Goal: Task Accomplishment & Management: Manage account settings

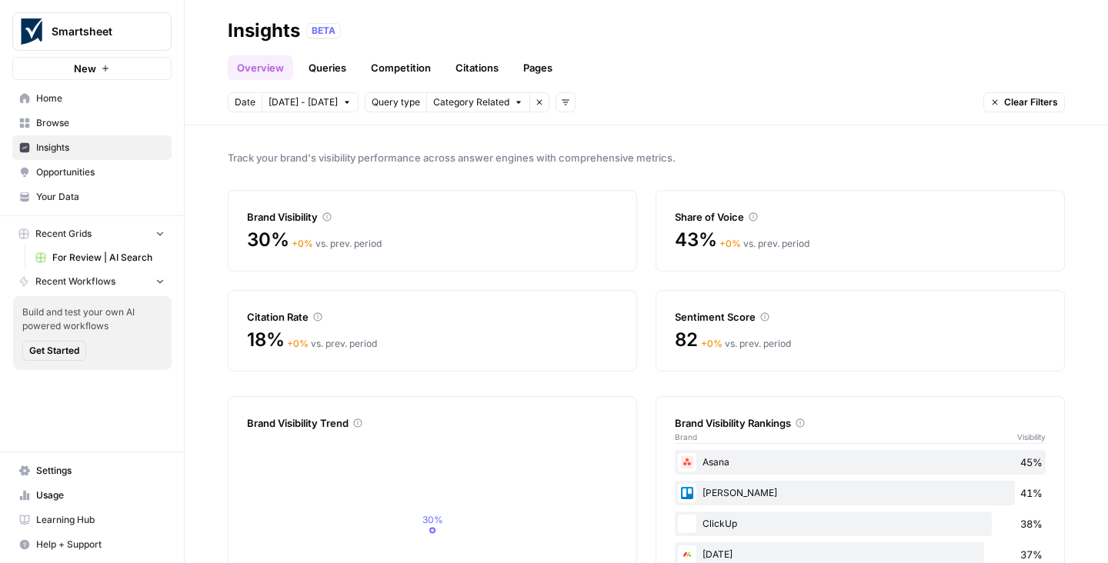
scroll to position [112, 0]
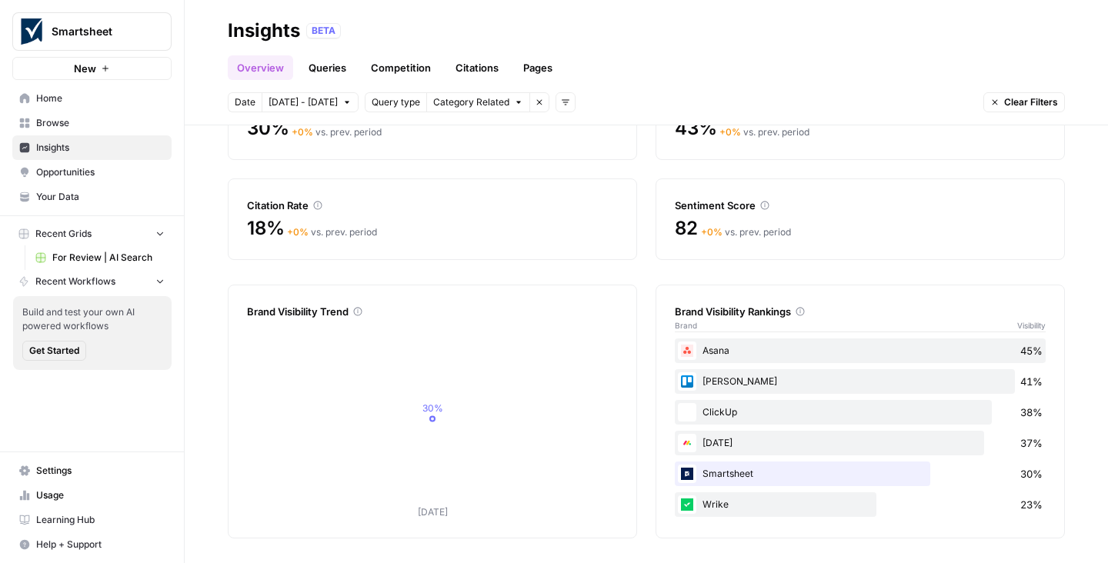
click at [60, 169] on span "Opportunities" at bounding box center [100, 172] width 128 height 14
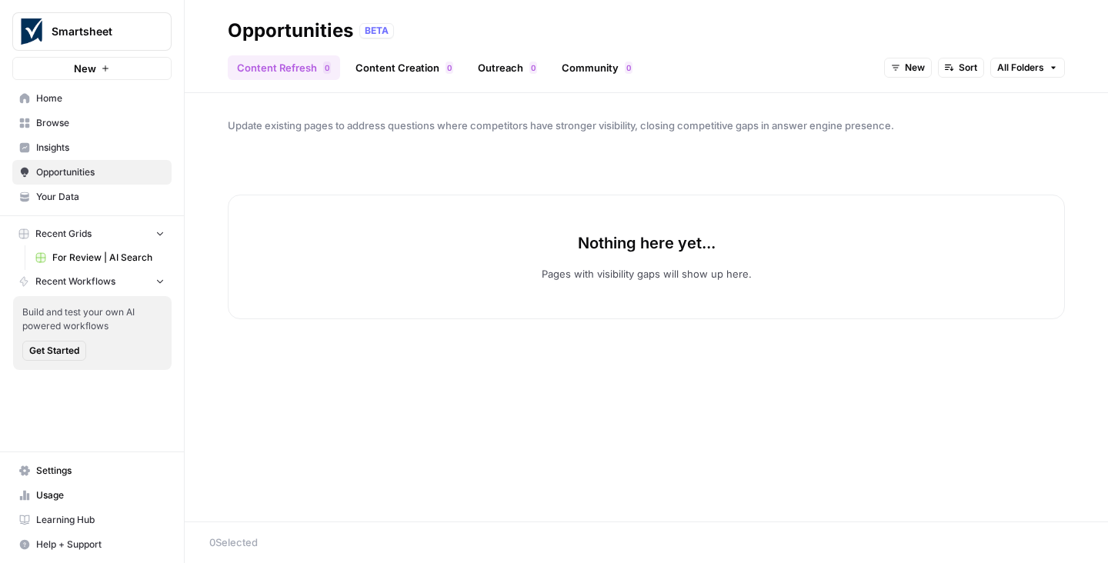
click at [50, 138] on link "Insights" at bounding box center [91, 147] width 159 height 25
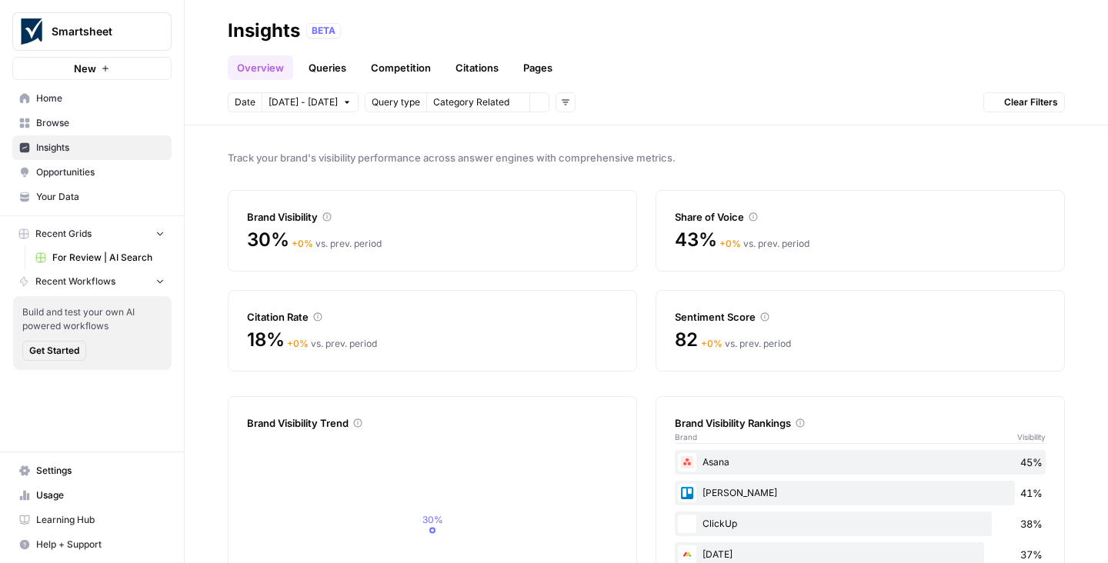
click at [50, 124] on span "Browse" at bounding box center [100, 123] width 128 height 14
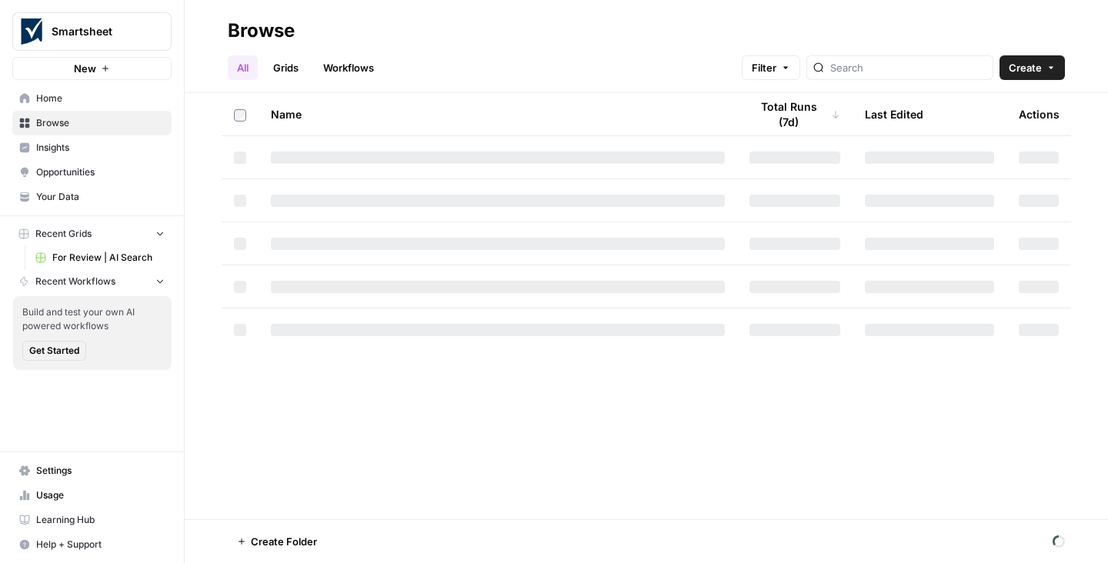
click at [46, 100] on span "Home" at bounding box center [100, 99] width 128 height 14
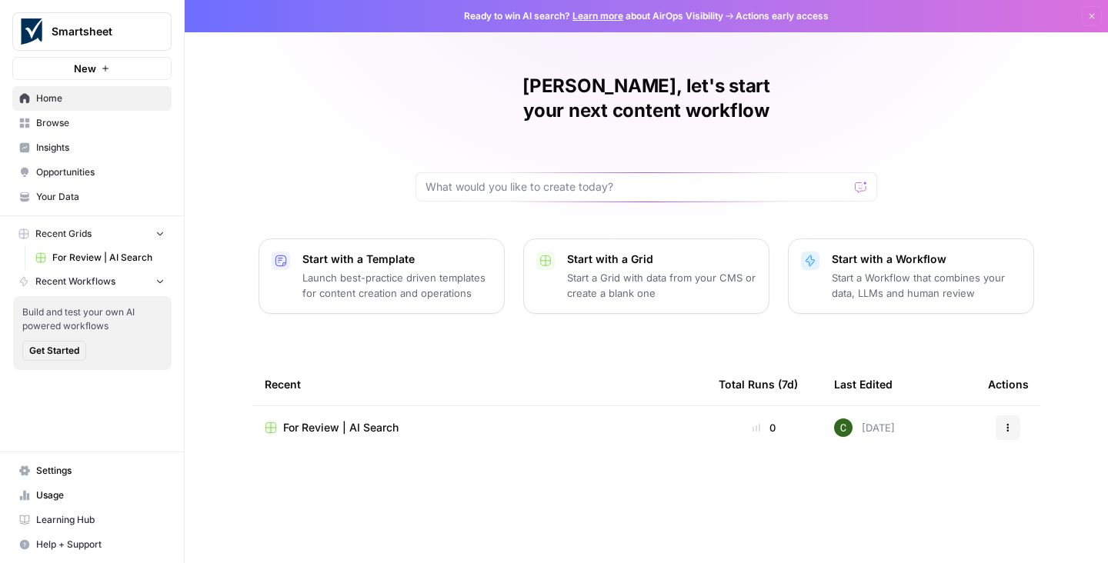
click at [56, 200] on span "Your Data" at bounding box center [100, 197] width 128 height 14
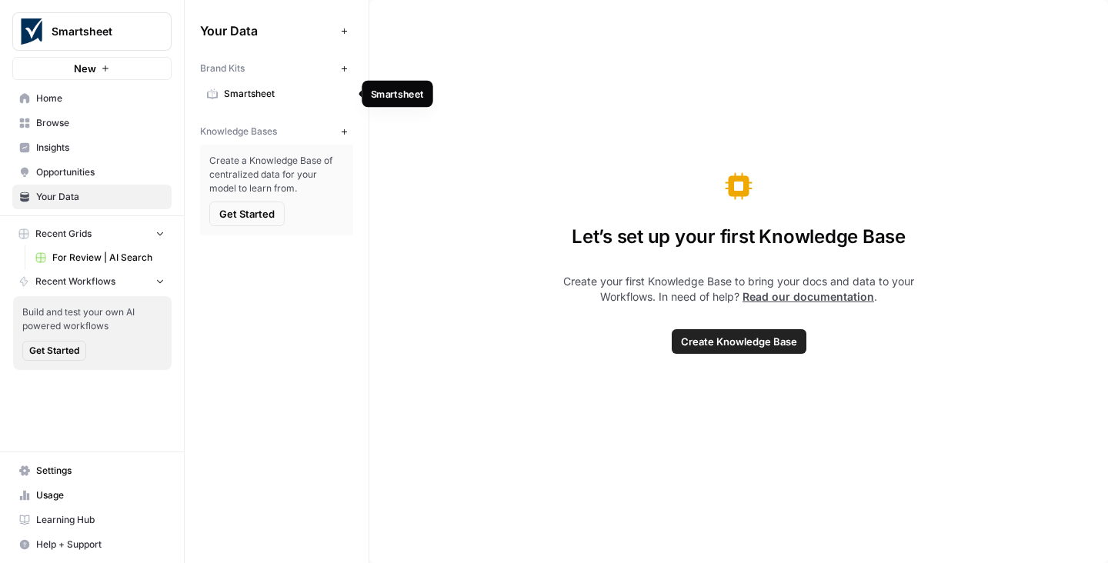
click at [243, 92] on span "Smartsheet" at bounding box center [285, 94] width 122 height 14
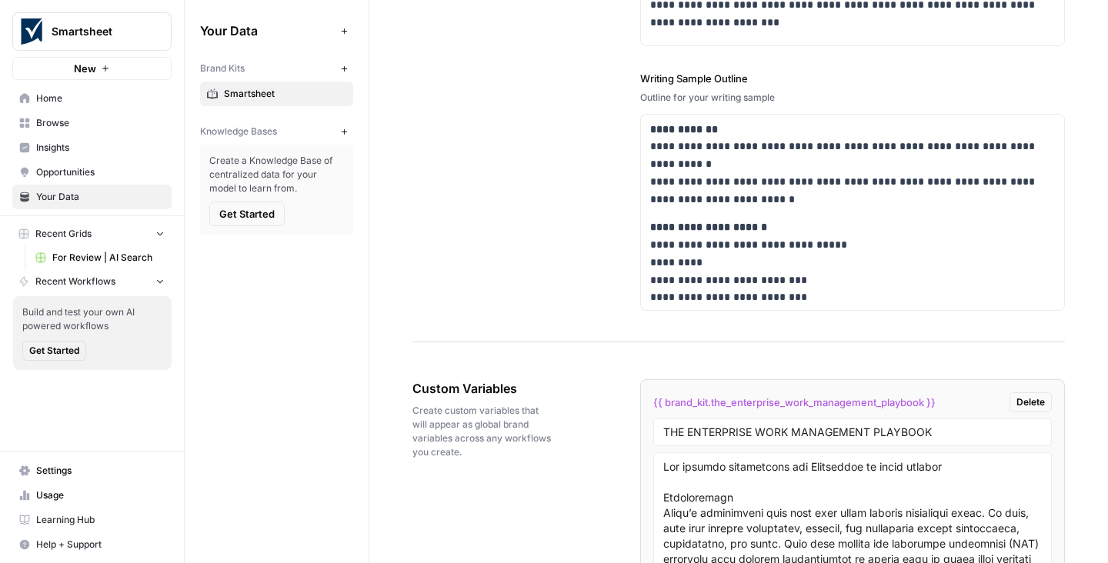
scroll to position [2530, 0]
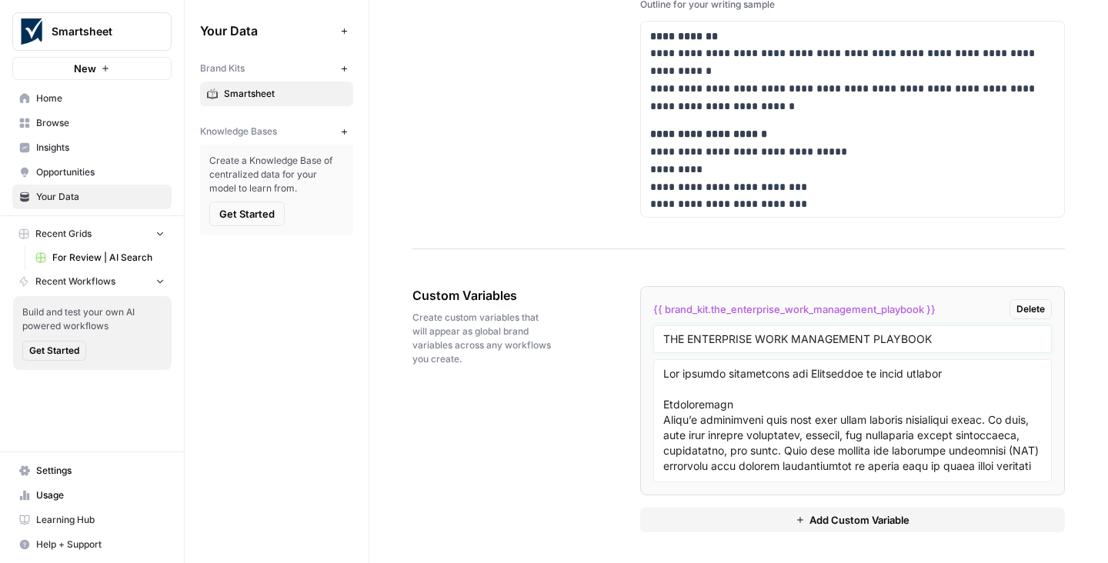
click at [712, 342] on input "THE ENTERPRISE WORK MANAGEMENT PLAYBOOK" at bounding box center [852, 339] width 378 height 14
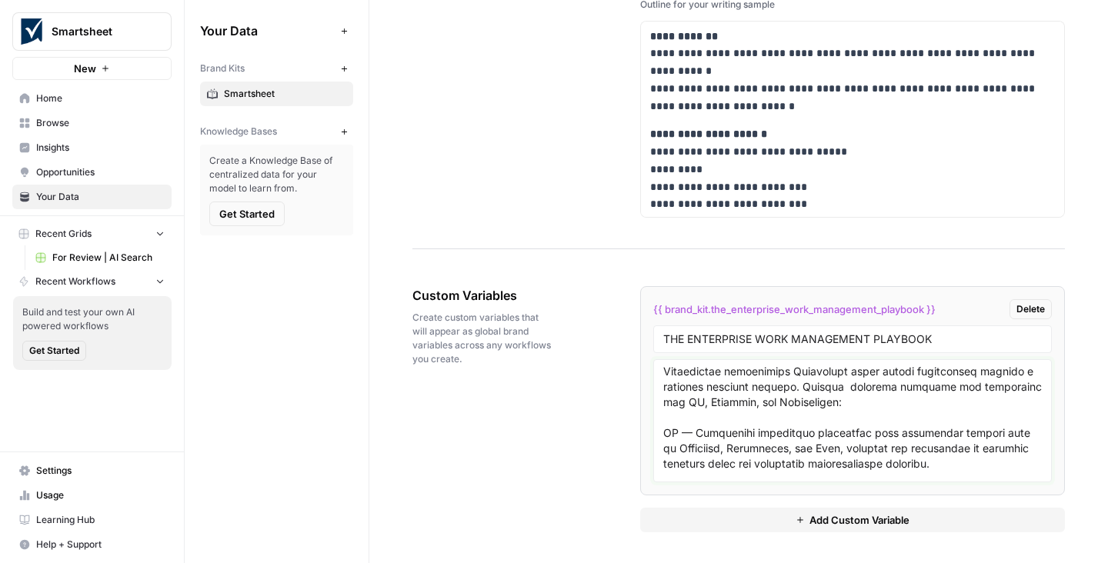
scroll to position [6691, 0]
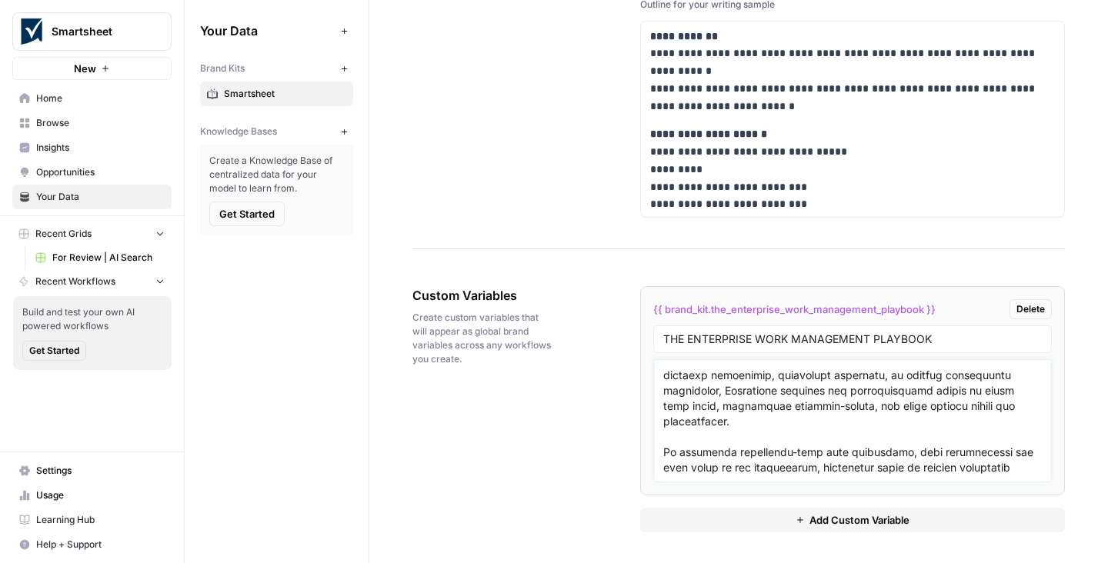
drag, startPoint x: 663, startPoint y: 372, endPoint x: 866, endPoint y: 595, distance: 302.3
click at [866, 562] on html "**********" at bounding box center [554, 281] width 1108 height 563
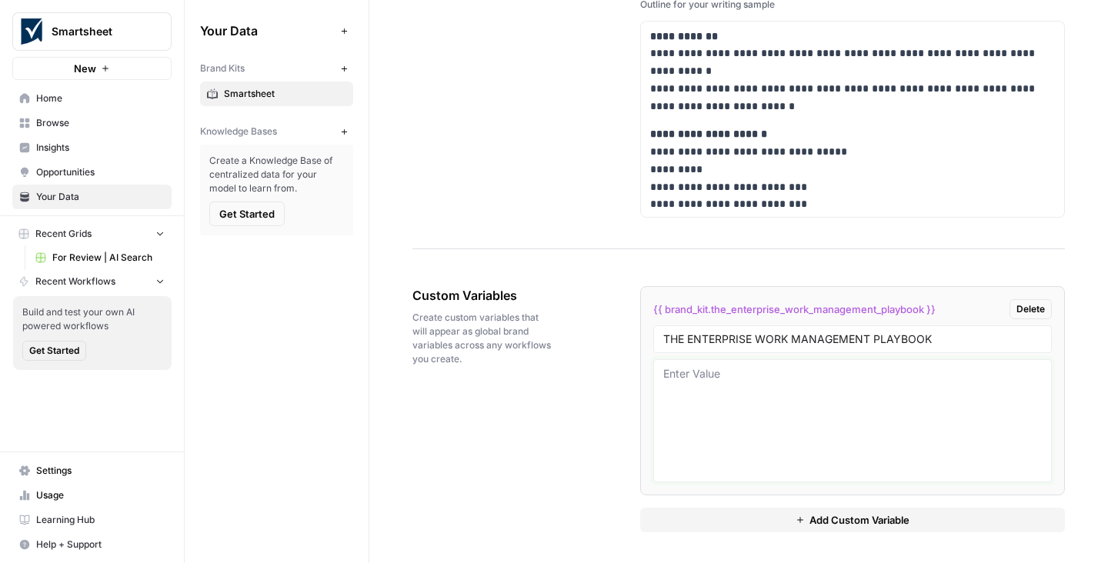
scroll to position [0, 0]
click at [1038, 309] on span "Delete" at bounding box center [1030, 309] width 28 height 14
